Goal: Book appointment/travel/reservation

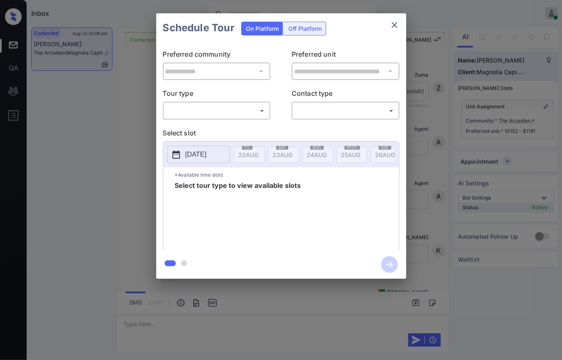
click at [227, 107] on body "Inbox Danielle Dela Cruz Online Set yourself offline Set yourself on break Prof…" at bounding box center [281, 180] width 562 height 360
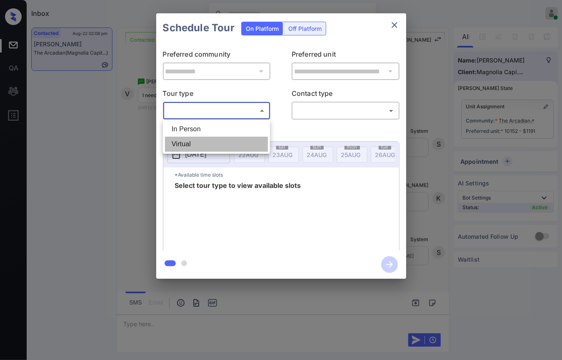
click at [197, 143] on li "Virtual" at bounding box center [216, 144] width 103 height 15
type input "*******"
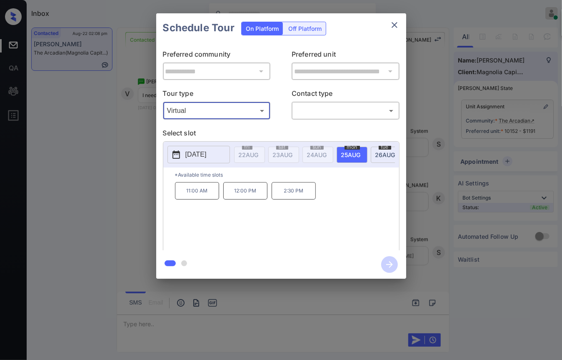
click at [393, 28] on icon "close" at bounding box center [395, 25] width 10 height 10
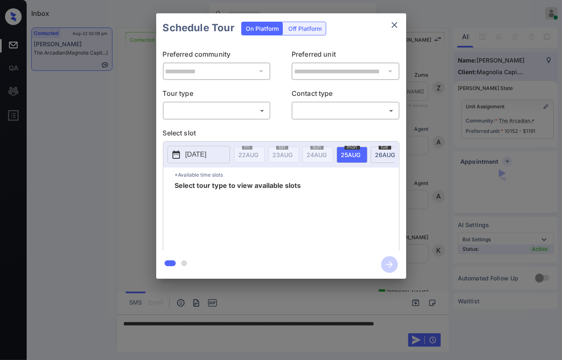
scroll to position [3620, 0]
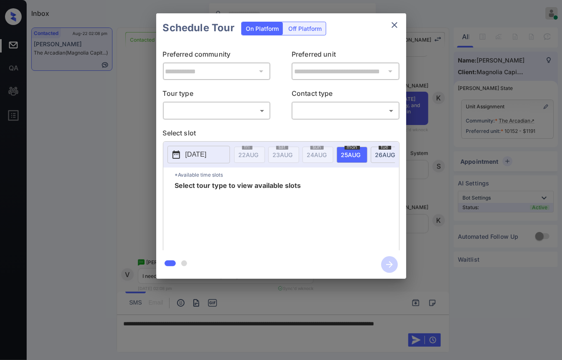
click at [230, 114] on body "Inbox Danielle Dela Cruz Online Set yourself offline Set yourself on break Prof…" at bounding box center [281, 180] width 562 height 360
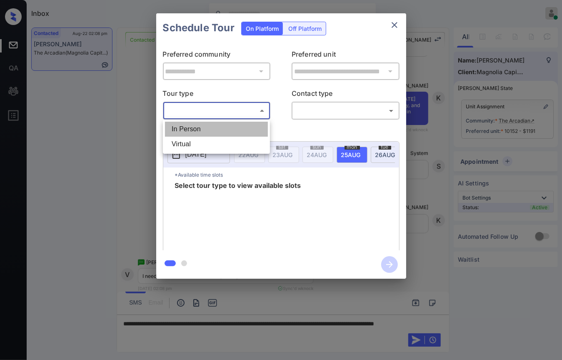
click at [204, 132] on li "In Person" at bounding box center [216, 129] width 103 height 15
type input "********"
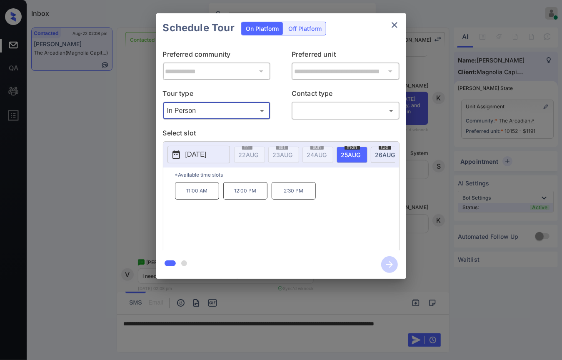
click at [394, 23] on icon "close" at bounding box center [395, 25] width 10 height 10
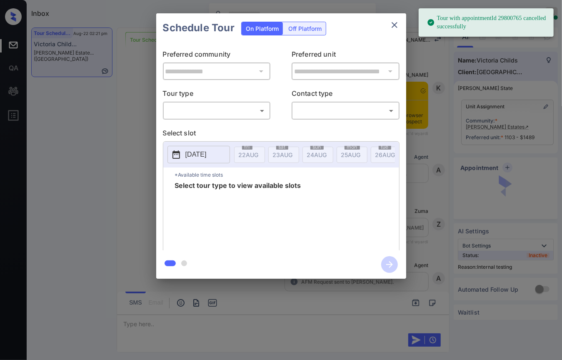
scroll to position [3894, 0]
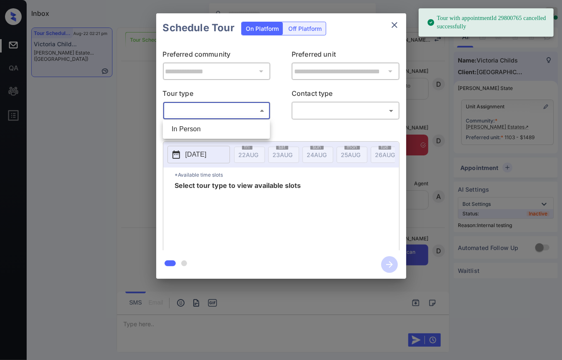
click at [198, 105] on body "Tour with appointmentId 29800765 cancelled successfully Inbox Danielle Dela Cru…" at bounding box center [281, 180] width 562 height 360
click at [186, 128] on li "In Person" at bounding box center [216, 129] width 103 height 15
type input "********"
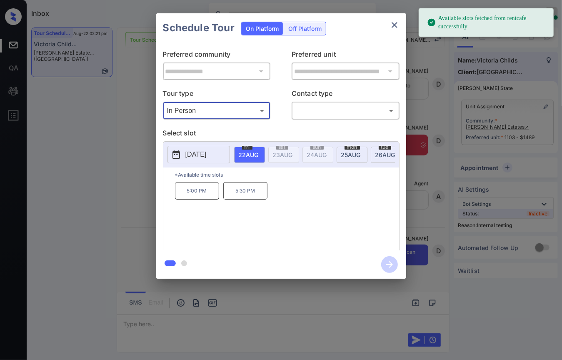
click at [259, 151] on span "25 AUG" at bounding box center [249, 154] width 20 height 7
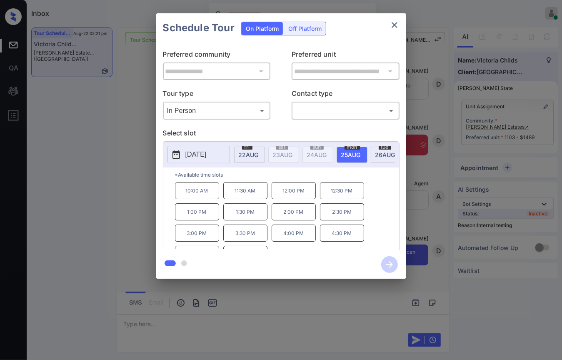
click at [390, 23] on icon "close" at bounding box center [395, 25] width 10 height 10
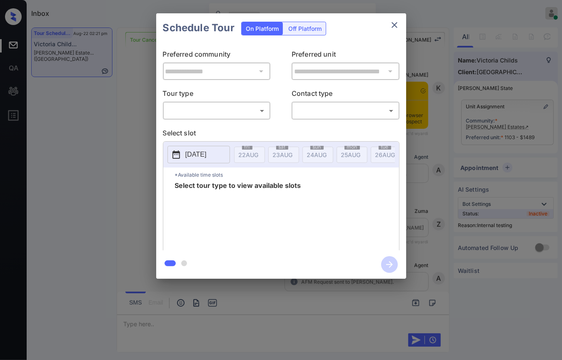
click at [233, 111] on body "Inbox [PERSON_NAME] [PERSON_NAME] Online Set yourself offline Set yourself on b…" at bounding box center [281, 180] width 562 height 360
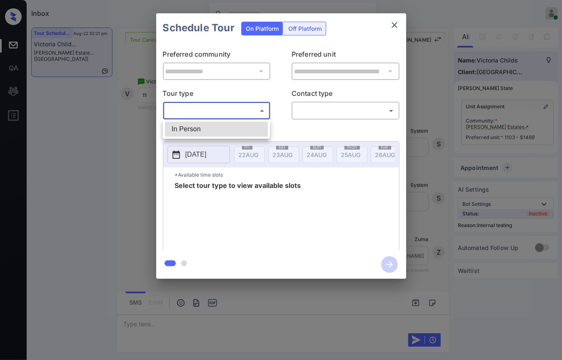
click at [217, 129] on li "In Person" at bounding box center [216, 129] width 103 height 15
type input "********"
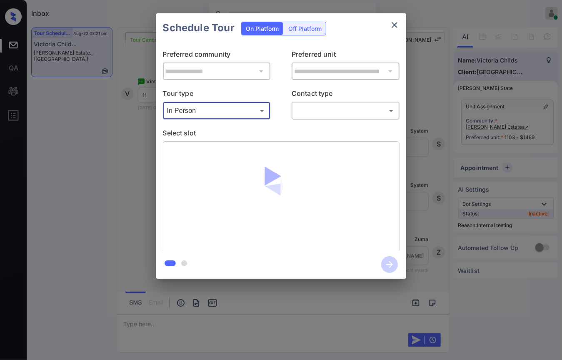
click at [326, 113] on div at bounding box center [281, 180] width 562 height 360
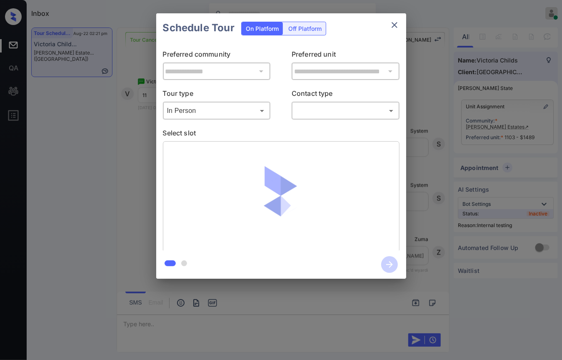
click at [326, 113] on body "Inbox Danielle Dela Cruz Online Set yourself offline Set yourself on break Prof…" at bounding box center [281, 180] width 562 height 360
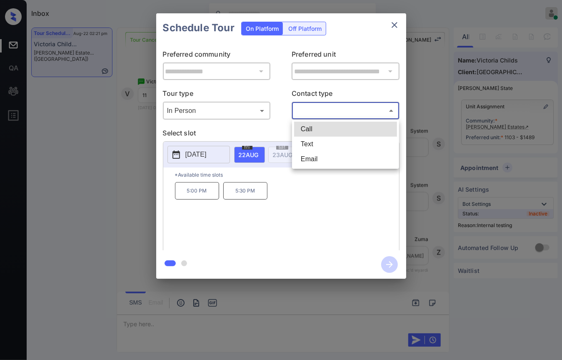
click at [312, 141] on li "Text" at bounding box center [345, 144] width 103 height 15
type input "****"
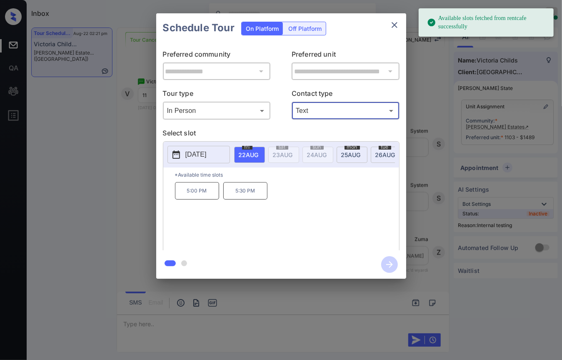
click at [259, 153] on span "25 AUG" at bounding box center [249, 154] width 20 height 7
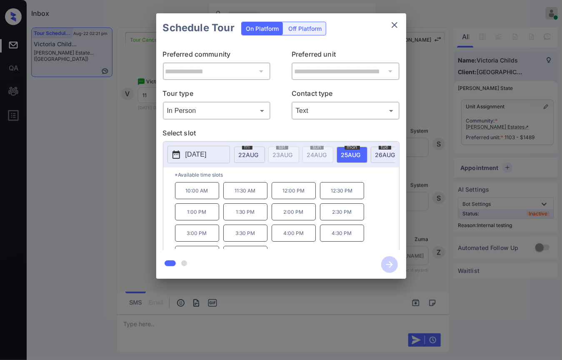
click at [136, 193] on div "**********" at bounding box center [281, 146] width 562 height 292
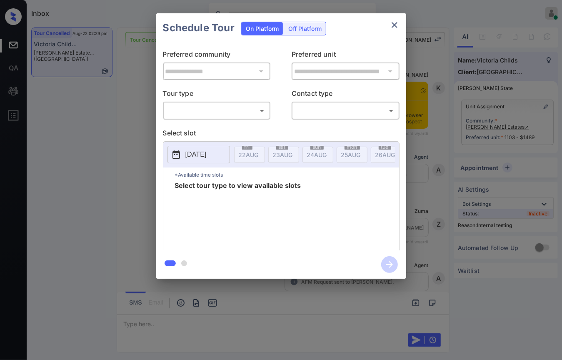
scroll to position [4544, 0]
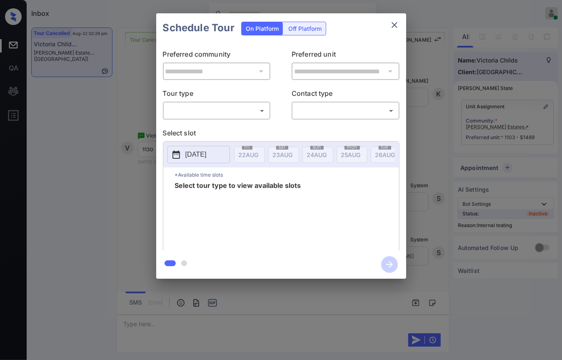
click at [205, 108] on body "Inbox Danielle Dela Cruz Online Set yourself offline Set yourself on break Prof…" at bounding box center [281, 180] width 562 height 360
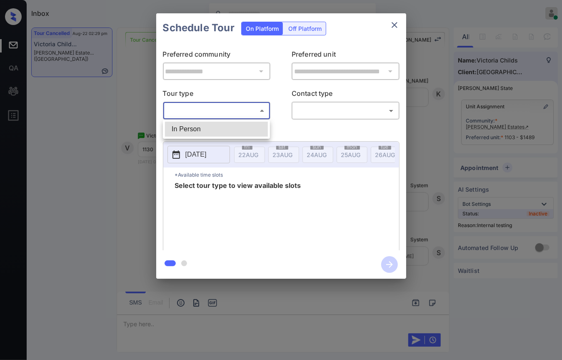
click at [198, 128] on li "In Person" at bounding box center [216, 129] width 103 height 15
type input "********"
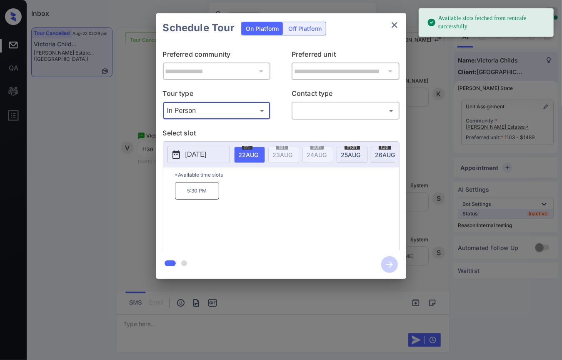
click at [259, 157] on span "25 AUG" at bounding box center [249, 154] width 20 height 7
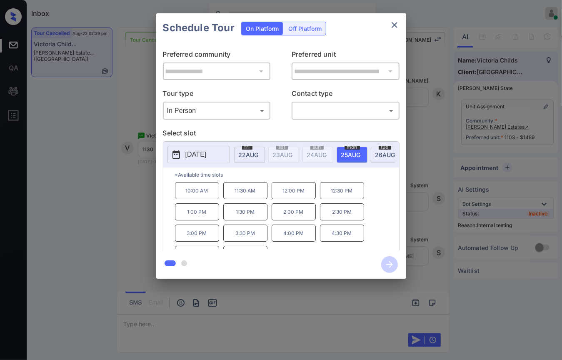
click at [246, 196] on p "11:30 AM" at bounding box center [245, 190] width 44 height 17
click at [334, 108] on body "Inbox Danielle Dela Cruz Online Set yourself offline Set yourself on break Prof…" at bounding box center [281, 180] width 562 height 360
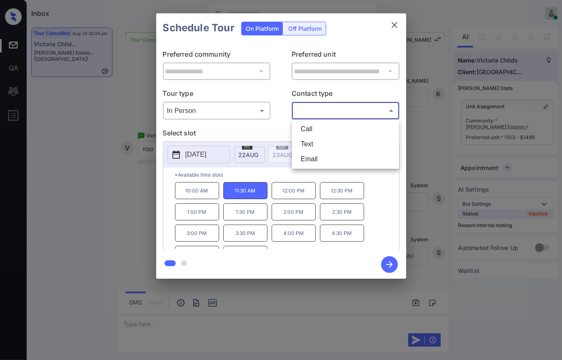
click at [311, 141] on li "Text" at bounding box center [345, 144] width 103 height 15
type input "****"
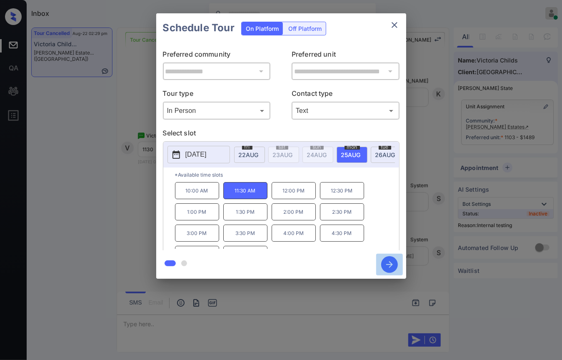
click at [389, 261] on icon "button" at bounding box center [390, 264] width 17 height 17
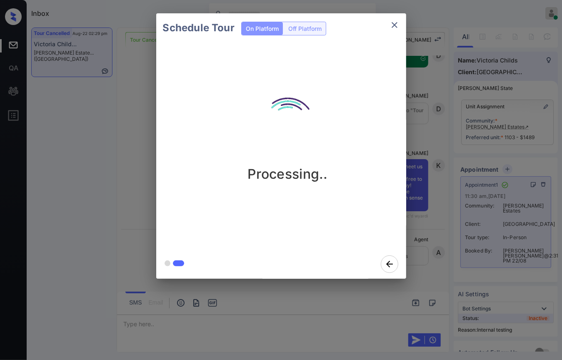
scroll to position [4793, 0]
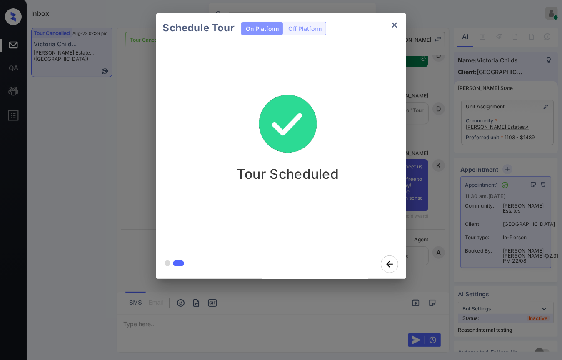
click at [393, 28] on icon "close" at bounding box center [395, 25] width 10 height 10
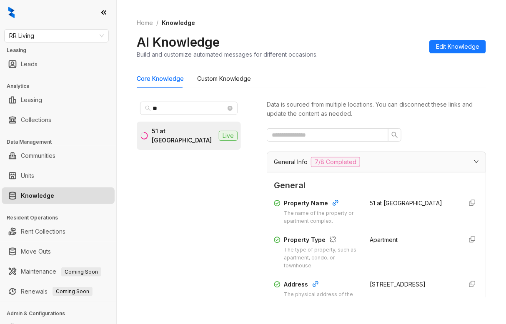
scroll to position [876, 0]
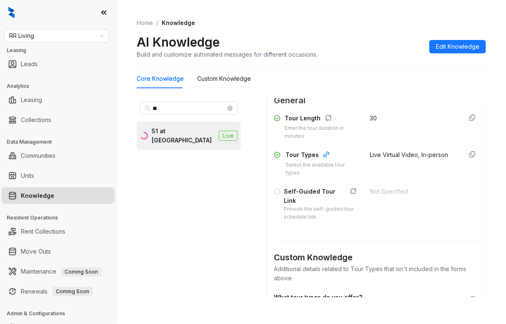
click at [495, 70] on div "Home / Knowledge AI Knowledge Build and customize automated messages for differ…" at bounding box center [311, 162] width 389 height 324
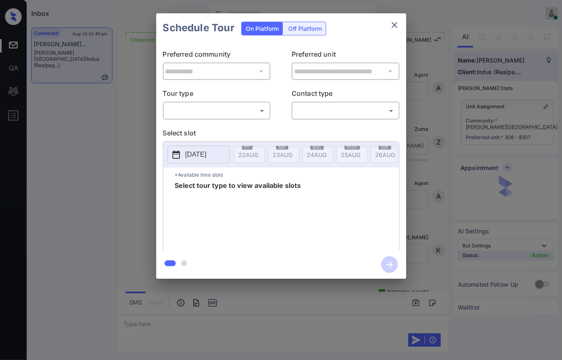
scroll to position [1101, 0]
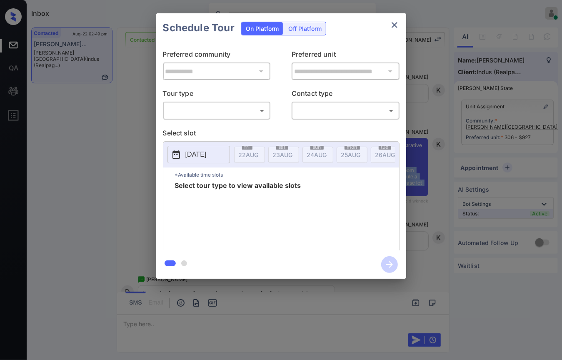
click at [247, 114] on body "Inbox [PERSON_NAME] [PERSON_NAME] Online Set yourself offline Set yourself on b…" at bounding box center [281, 180] width 562 height 360
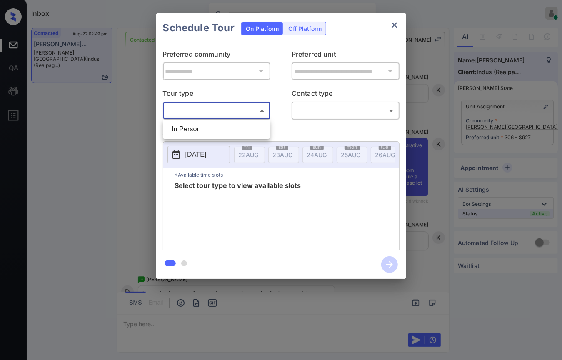
drag, startPoint x: 397, startPoint y: 28, endPoint x: 380, endPoint y: 41, distance: 21.4
click at [395, 28] on div at bounding box center [281, 180] width 562 height 360
click at [394, 23] on icon "close" at bounding box center [395, 25] width 10 height 10
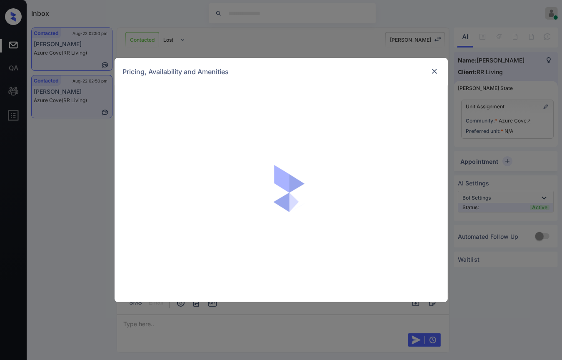
scroll to position [180, 0]
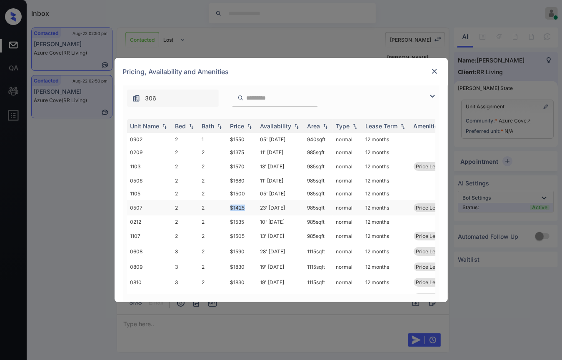
drag, startPoint x: 228, startPoint y: 209, endPoint x: 247, endPoint y: 209, distance: 18.8
click at [247, 209] on td "$1425" at bounding box center [242, 207] width 30 height 15
drag, startPoint x: 228, startPoint y: 150, endPoint x: 247, endPoint y: 151, distance: 19.2
click at [247, 151] on td "$1375" at bounding box center [242, 152] width 30 height 13
copy td "$1375"
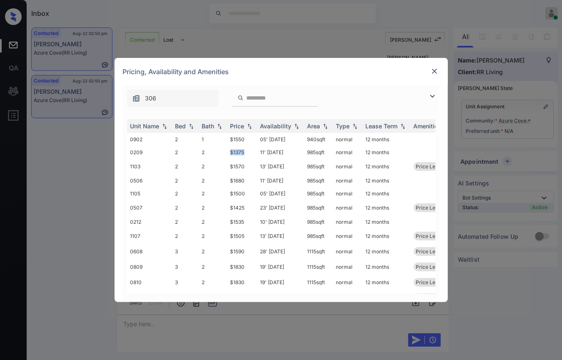
click at [436, 71] on img at bounding box center [435, 71] width 8 height 8
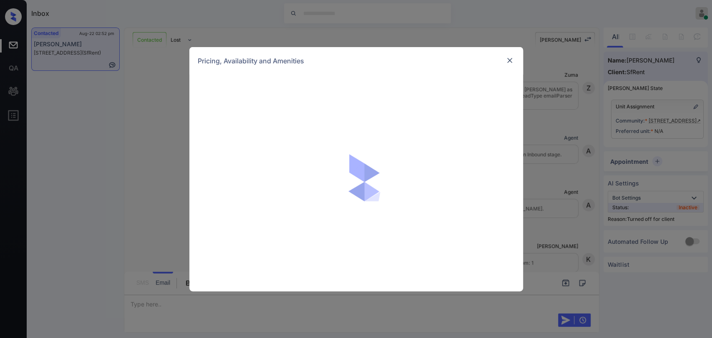
scroll to position [1804, 0]
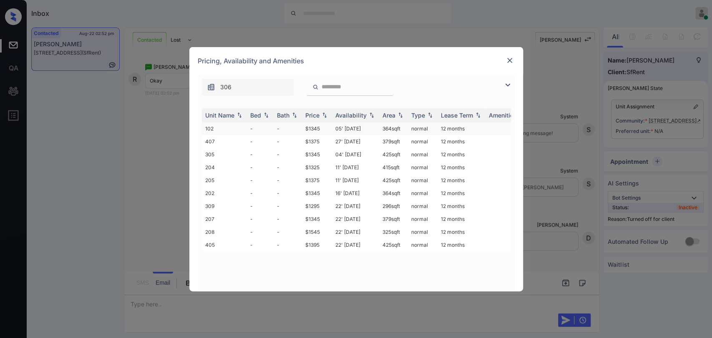
click at [221, 125] on td "102" at bounding box center [224, 128] width 45 height 13
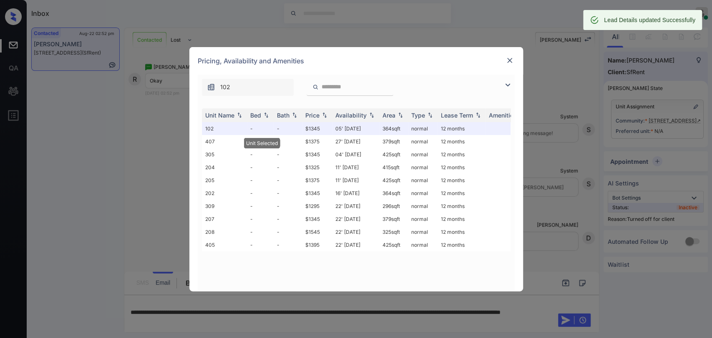
click at [510, 56] on img at bounding box center [509, 60] width 8 height 8
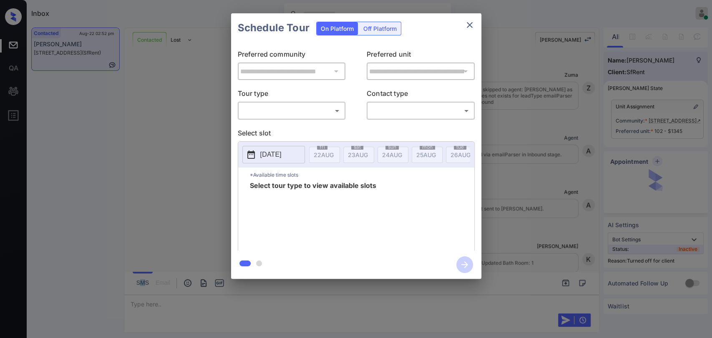
scroll to position [1618, 0]
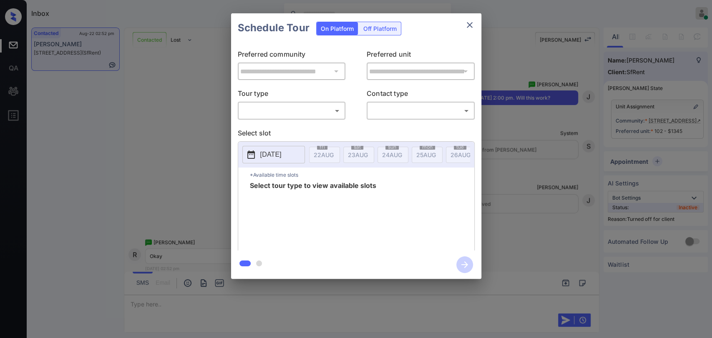
click at [382, 25] on div "Off Platform" at bounding box center [380, 28] width 42 height 13
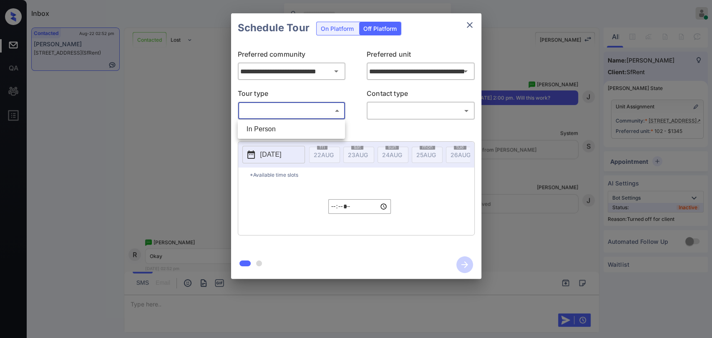
click at [304, 105] on body "Inbox [PERSON_NAME] [PERSON_NAME] Online Set yourself offline Set yourself on b…" at bounding box center [356, 169] width 712 height 338
click at [270, 124] on li "In Person" at bounding box center [291, 129] width 103 height 15
type input "********"
click at [393, 107] on body "Inbox [PERSON_NAME] [PERSON_NAME] Online Set yourself offline Set yourself on b…" at bounding box center [356, 169] width 712 height 338
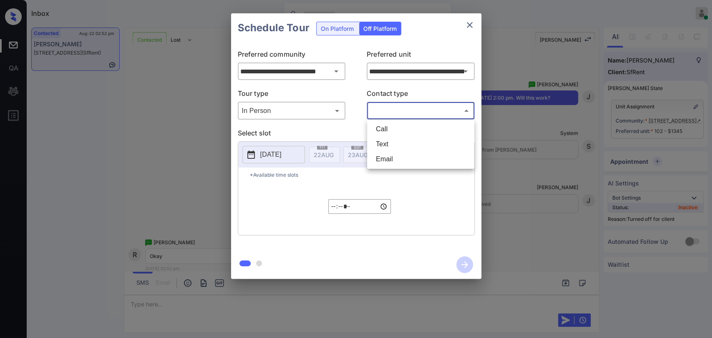
click at [382, 140] on li "Text" at bounding box center [420, 144] width 103 height 15
type input "****"
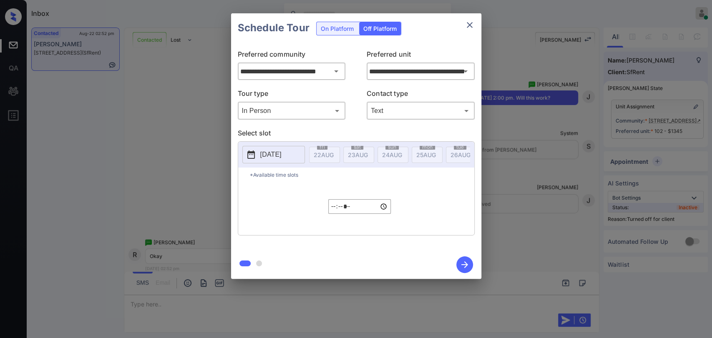
click at [281, 152] on p "[DATE]" at bounding box center [270, 155] width 21 height 10
click at [336, 254] on div "23" at bounding box center [337, 256] width 11 height 11
drag, startPoint x: 429, startPoint y: 204, endPoint x: 412, endPoint y: 204, distance: 17.5
click at [429, 204] on div "*Available time slots ***** ​" at bounding box center [356, 202] width 236 height 68
click at [334, 211] on input "*****" at bounding box center [359, 206] width 63 height 15
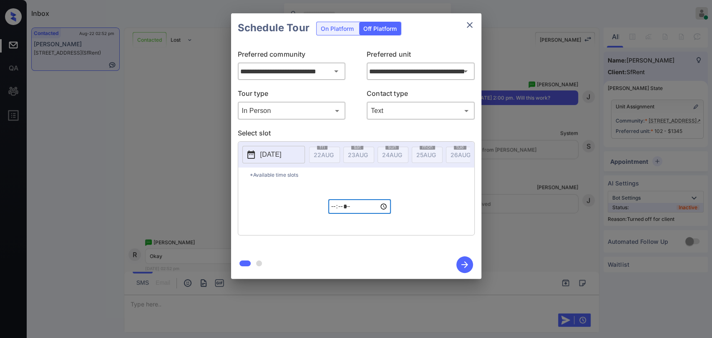
type input "*****"
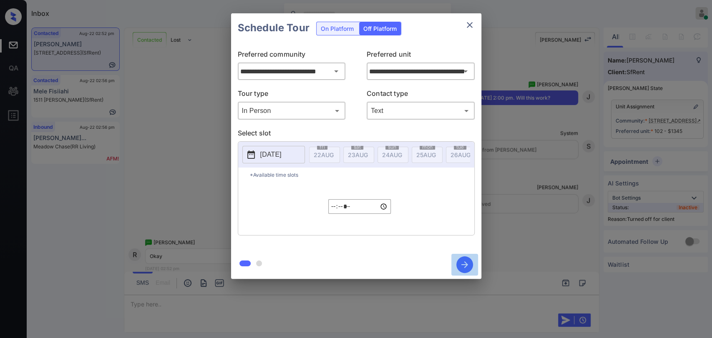
click at [459, 264] on icon "button" at bounding box center [464, 264] width 17 height 17
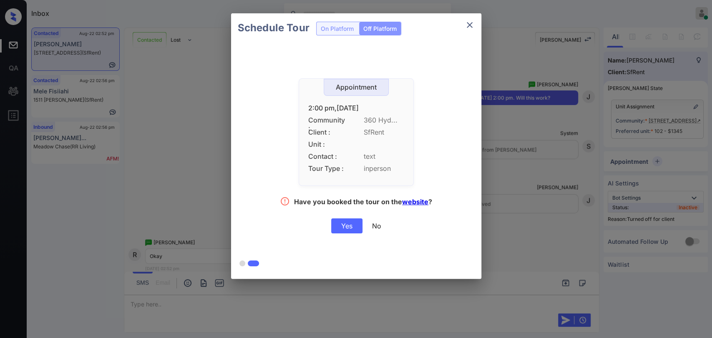
click at [349, 228] on div "Yes" at bounding box center [346, 225] width 31 height 15
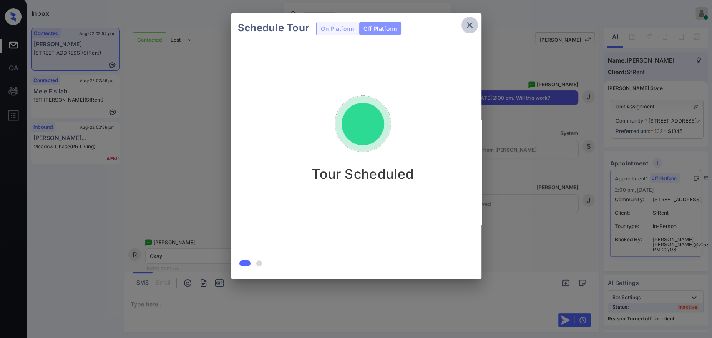
click at [474, 24] on icon "close" at bounding box center [469, 25] width 10 height 10
